Goal: Book appointment/travel/reservation

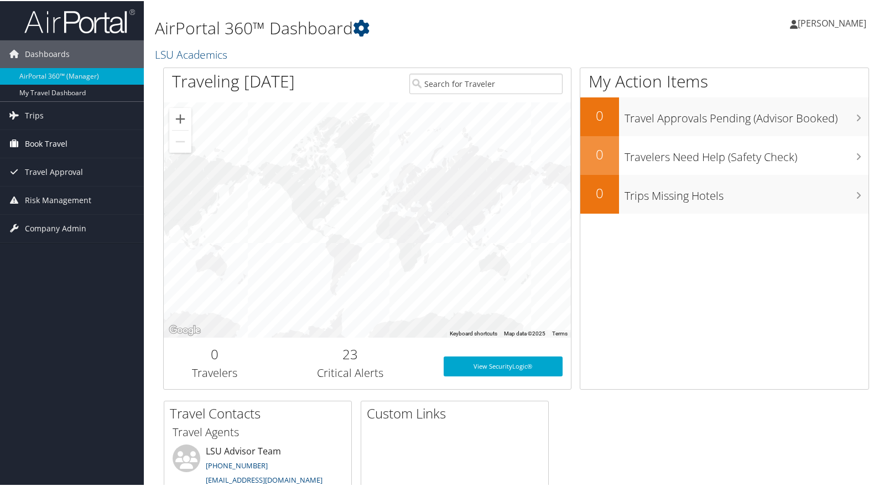
click at [40, 143] on span "Book Travel" at bounding box center [46, 143] width 43 height 28
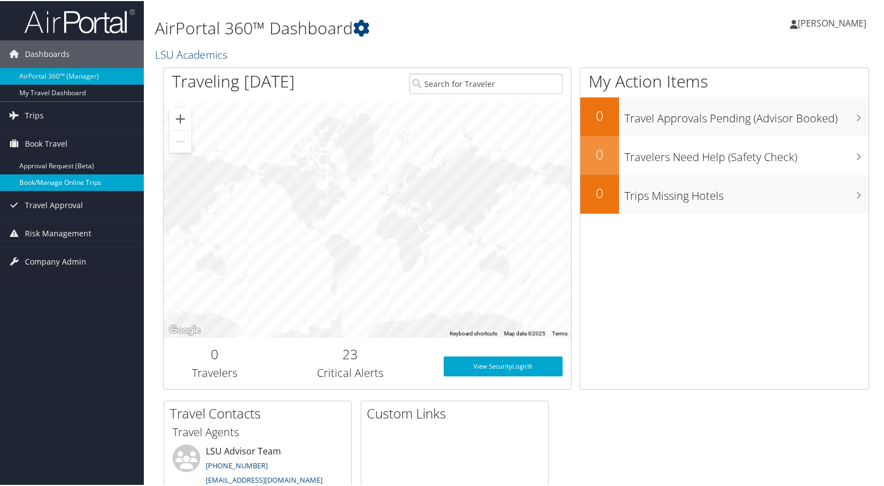
click at [44, 185] on link "Book/Manage Online Trips" at bounding box center [72, 181] width 144 height 17
